Goal: Find contact information: Find contact information

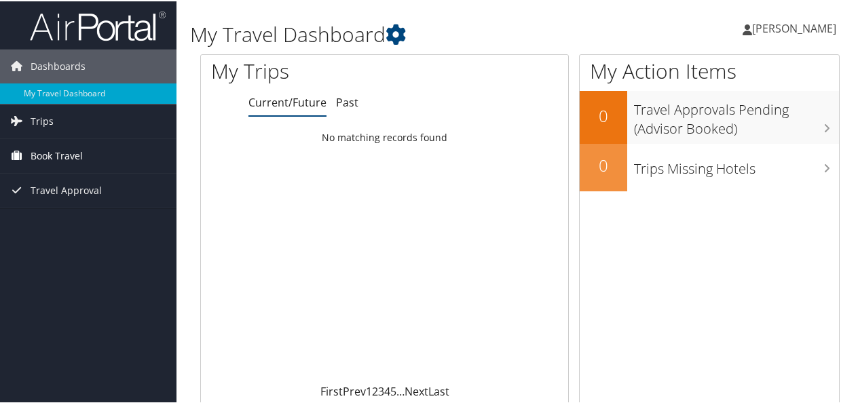
click at [67, 147] on span "Book Travel" at bounding box center [57, 155] width 52 height 34
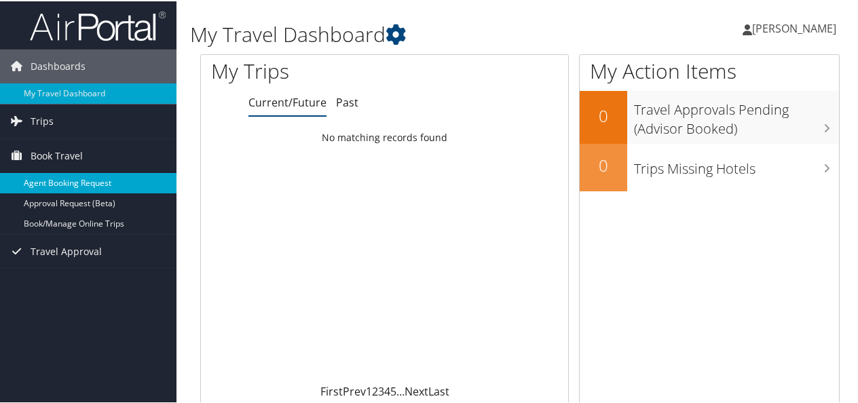
click at [90, 172] on link "Agent Booking Request" at bounding box center [88, 182] width 176 height 20
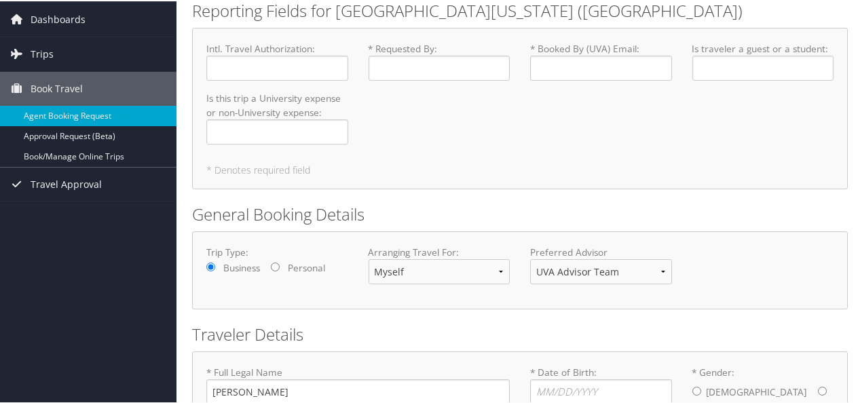
scroll to position [48, 0]
click at [94, 147] on link "Book/Manage Online Trips" at bounding box center [88, 155] width 176 height 20
click at [100, 178] on link "Travel Approval" at bounding box center [88, 183] width 176 height 34
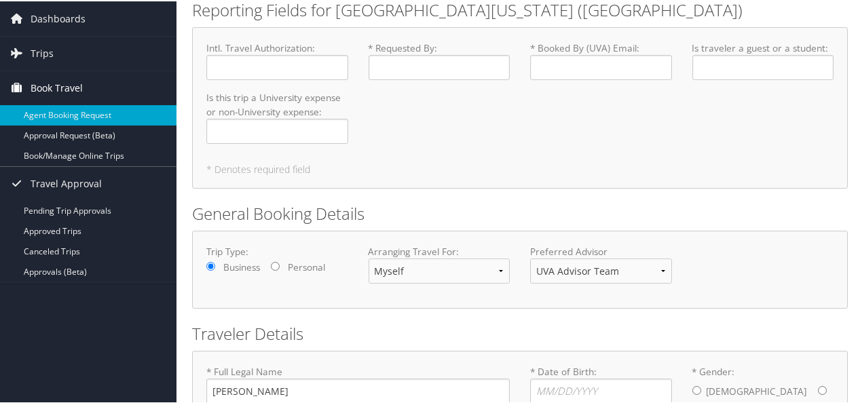
click at [52, 87] on span "Book Travel" at bounding box center [57, 87] width 52 height 34
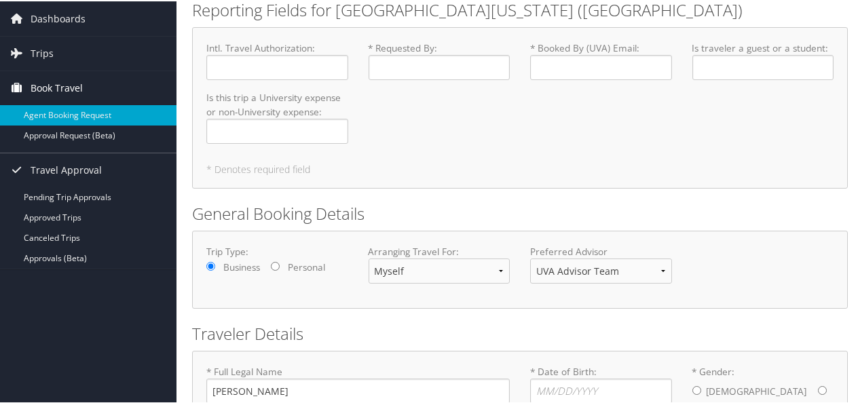
click at [52, 87] on span "Book Travel" at bounding box center [57, 87] width 52 height 34
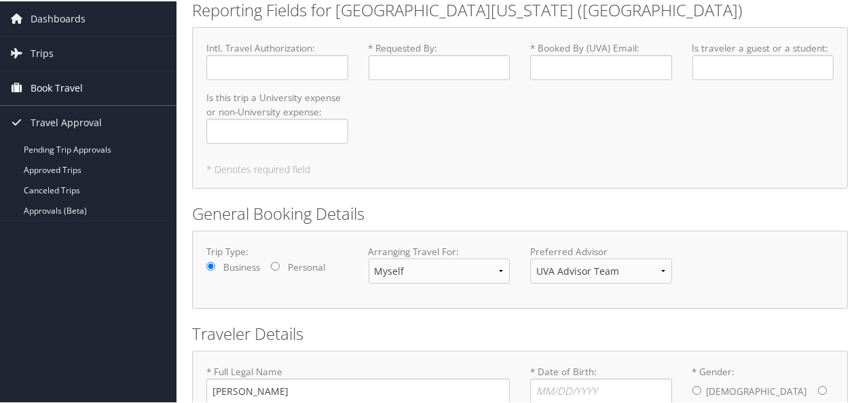
click at [52, 87] on span "Book Travel" at bounding box center [57, 87] width 52 height 34
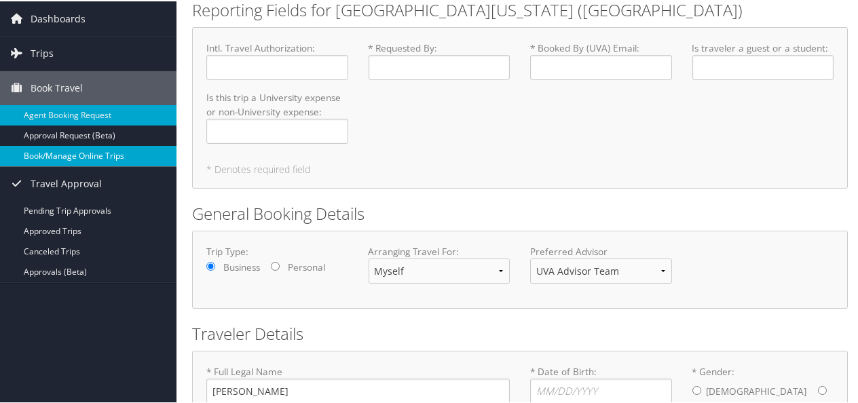
click at [73, 155] on link "Book/Manage Online Trips" at bounding box center [88, 155] width 176 height 20
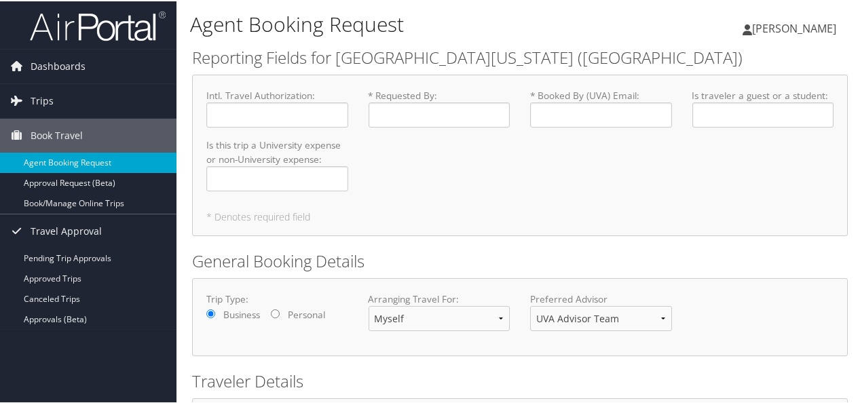
click at [752, 30] on icon at bounding box center [747, 28] width 10 height 11
click at [732, 94] on link "Travel Agency Contacts" at bounding box center [758, 97] width 151 height 23
